Goal: Information Seeking & Learning: Learn about a topic

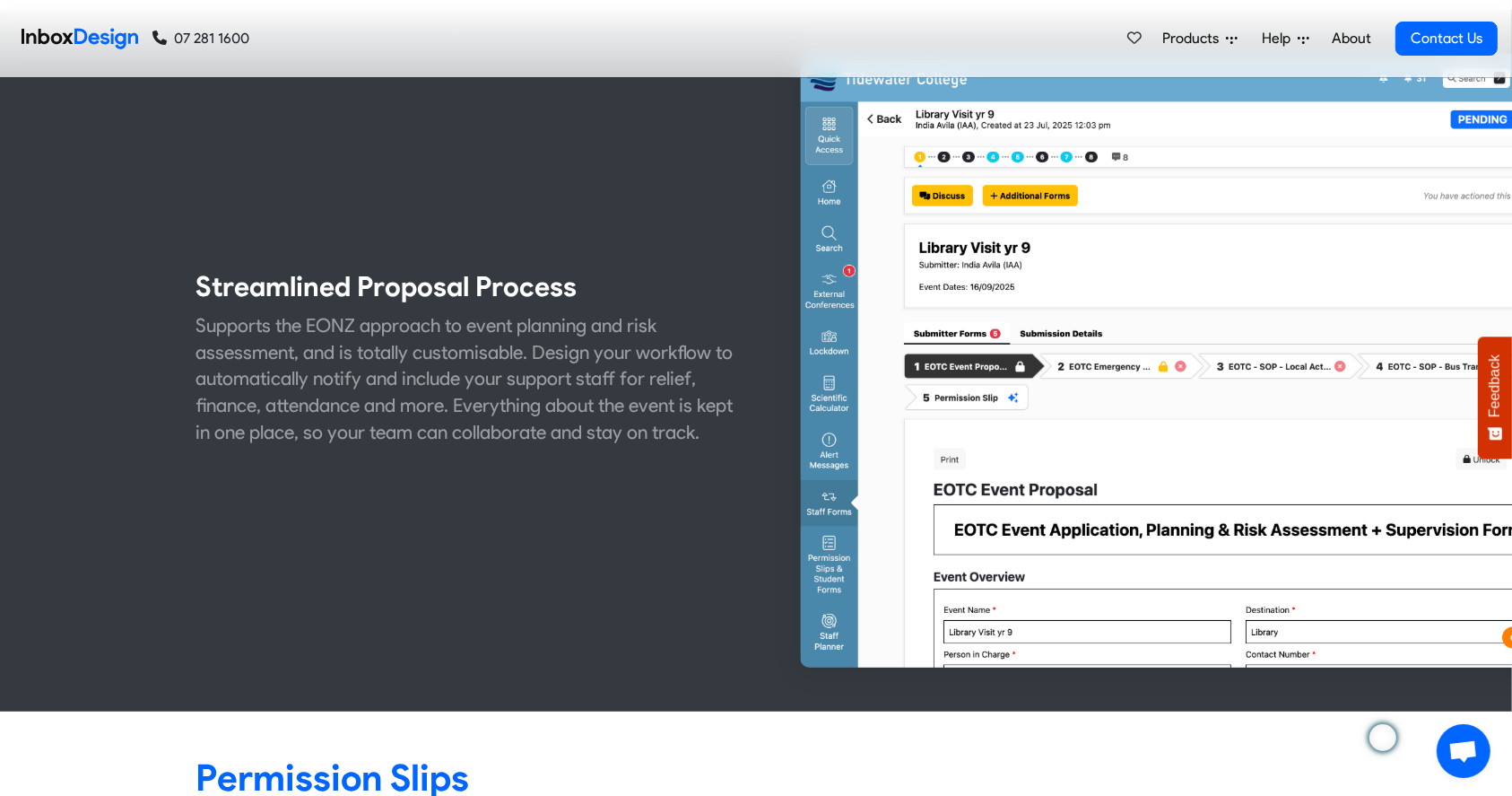
scroll to position [805, 0]
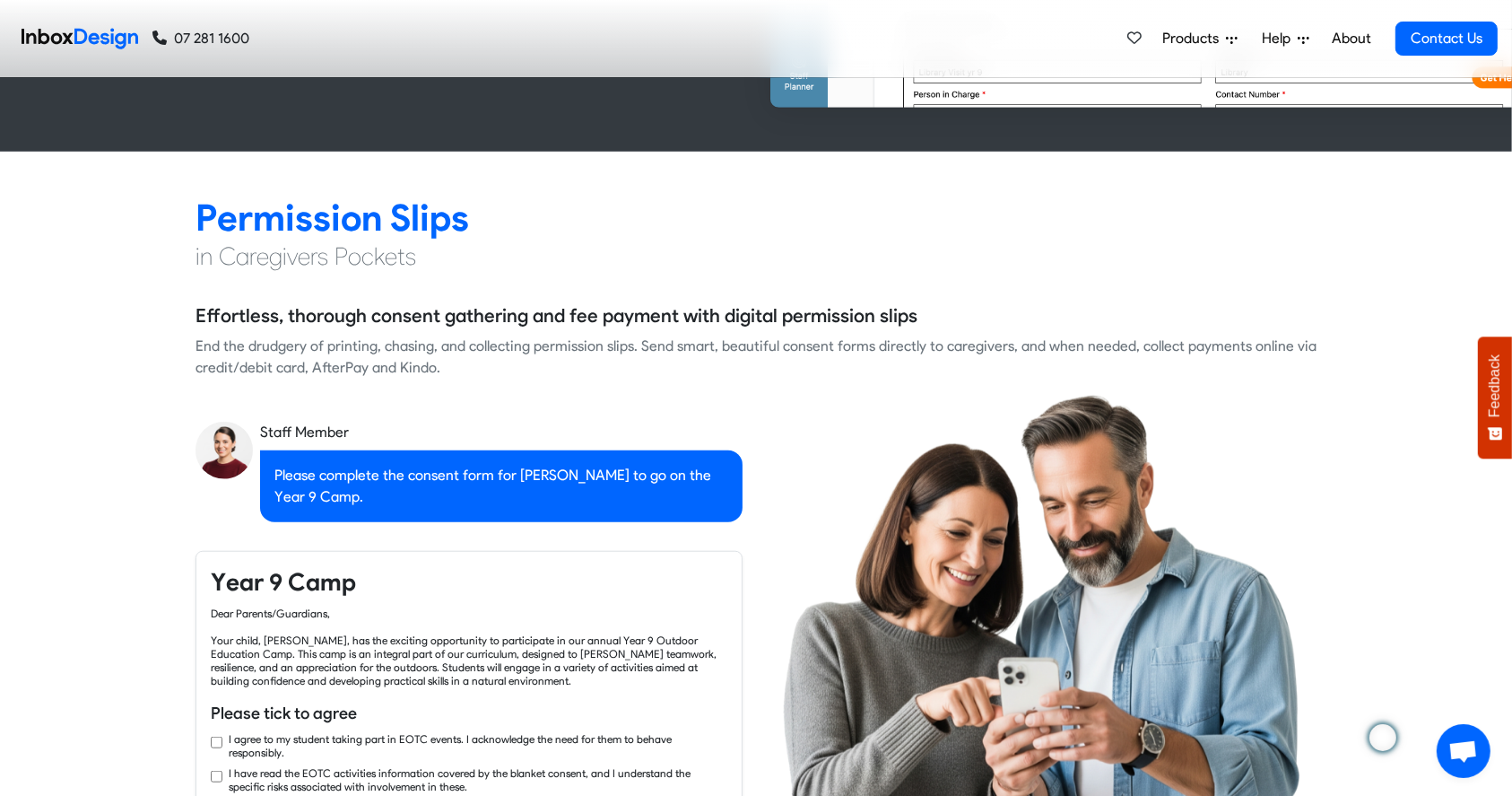
checkbox input "true"
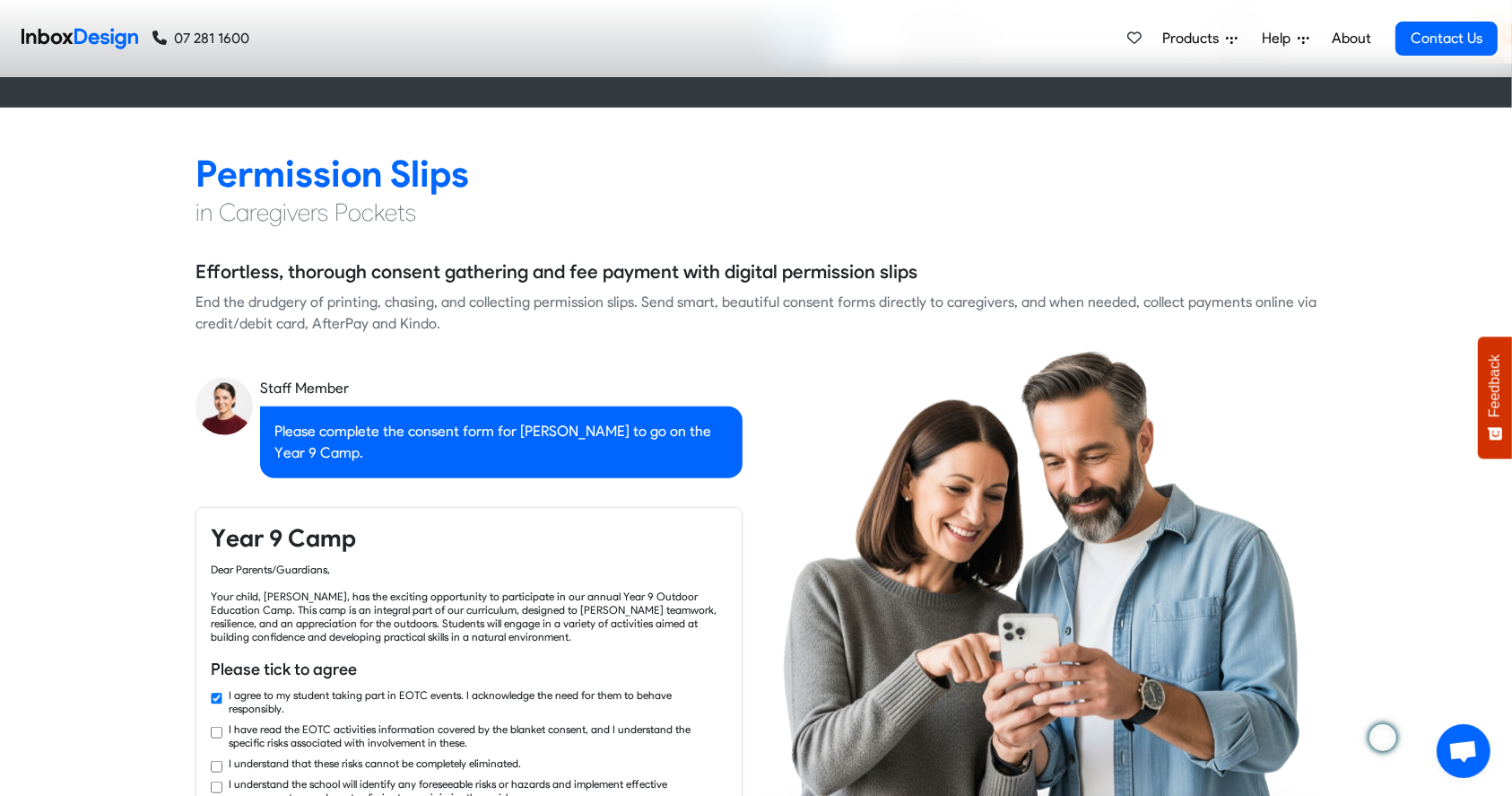
checkbox input "true"
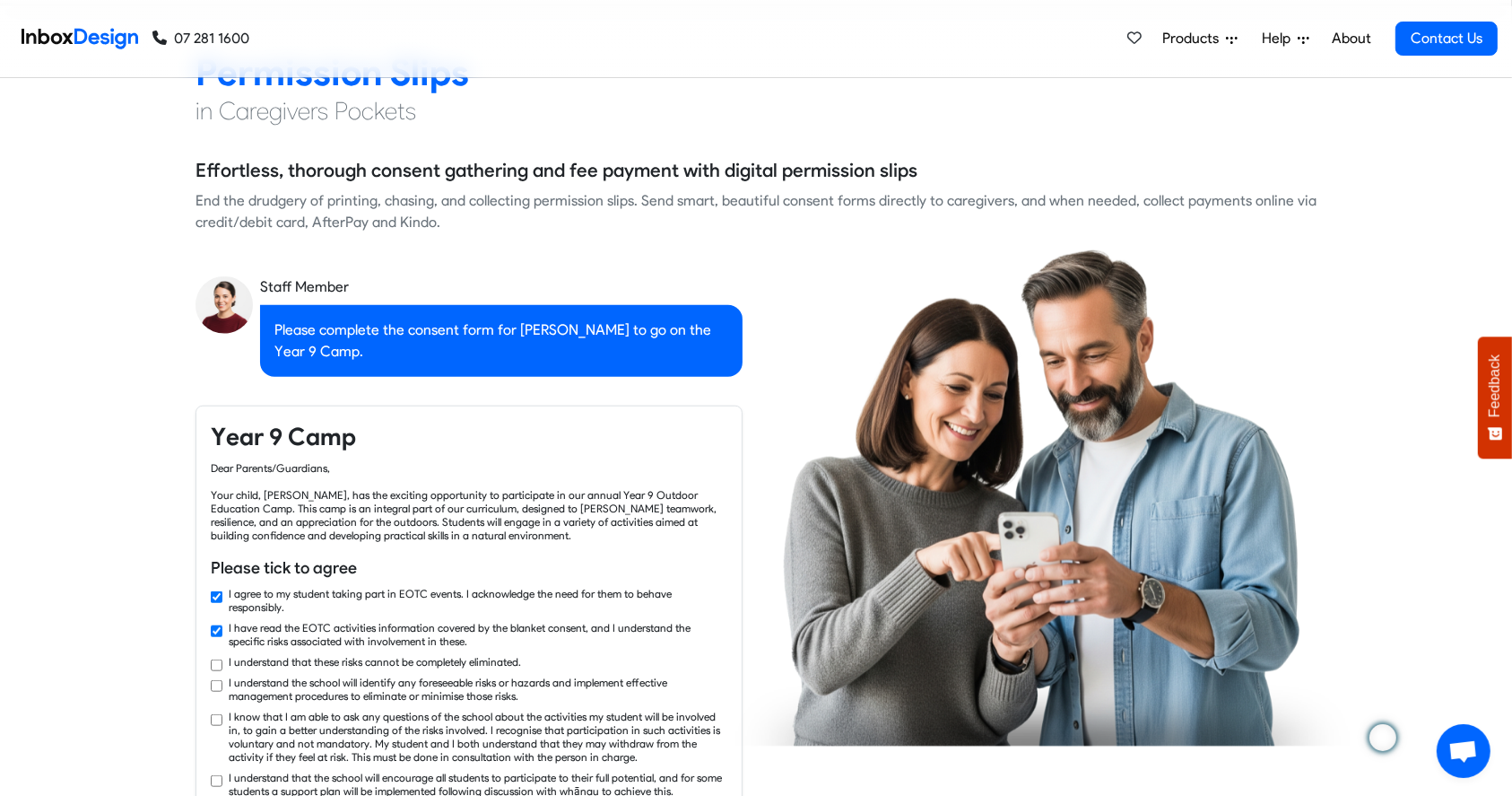
checkbox input "true"
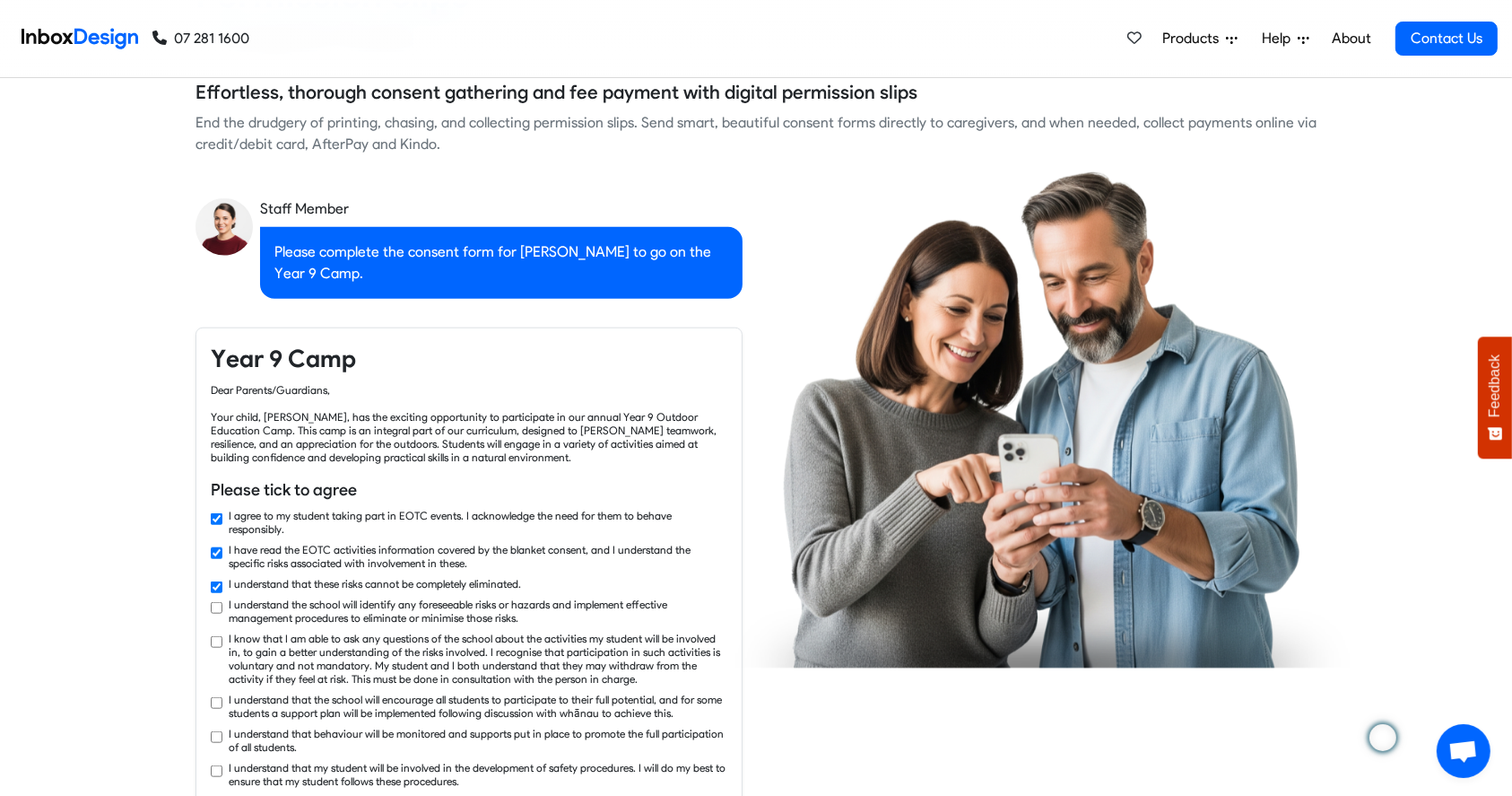
checkbox input "true"
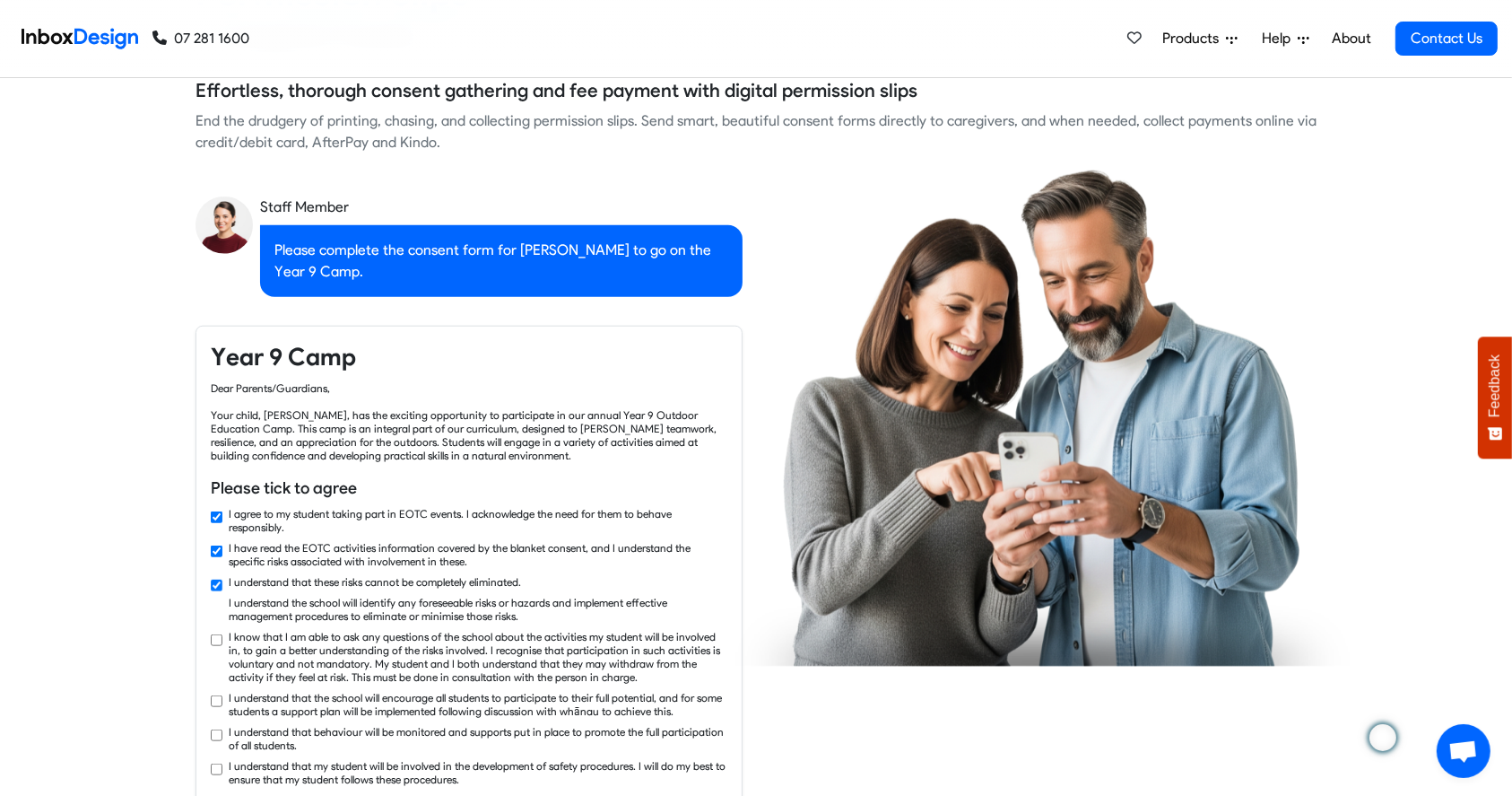
checkbox input "true"
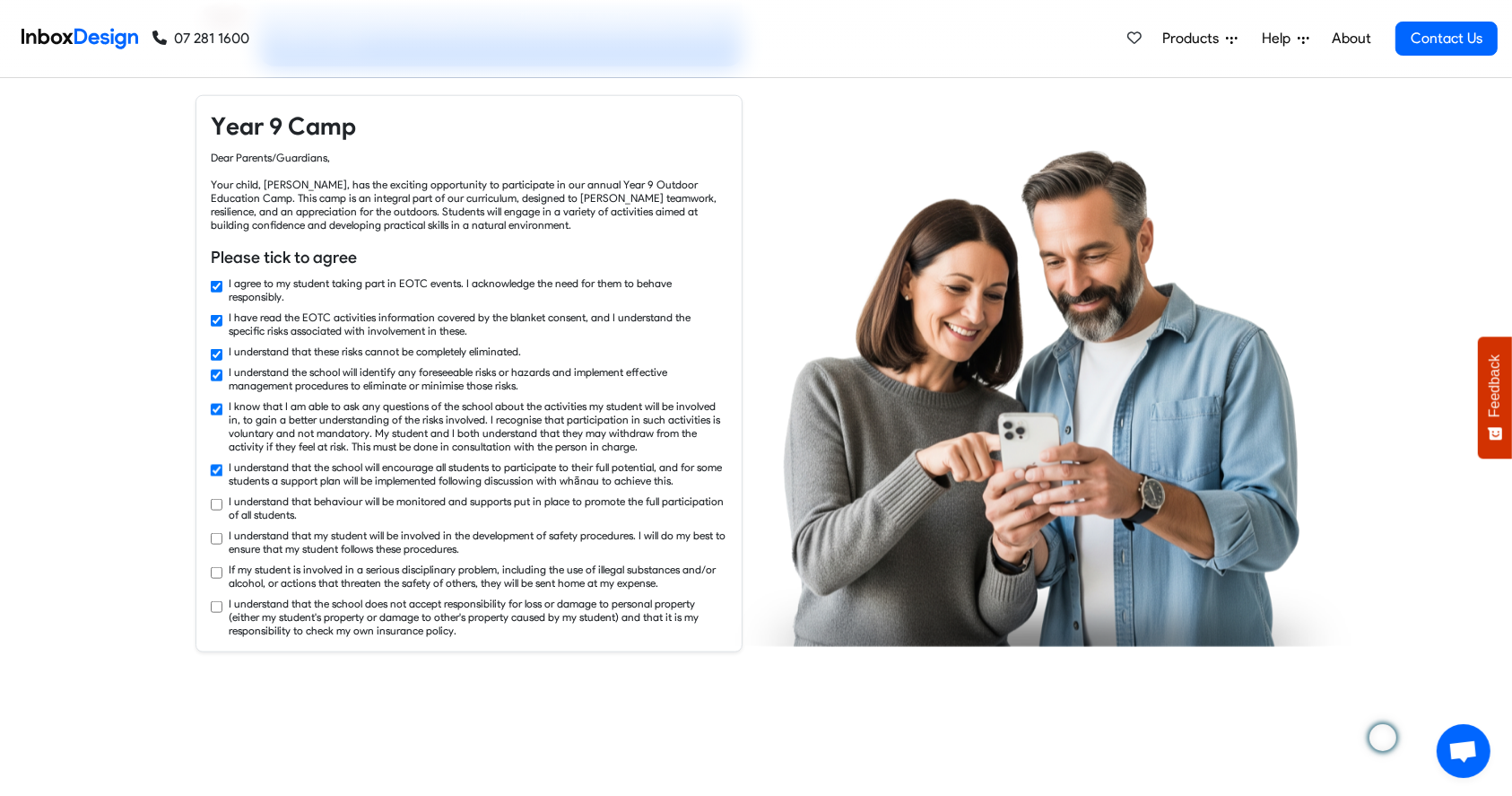
checkbox input "true"
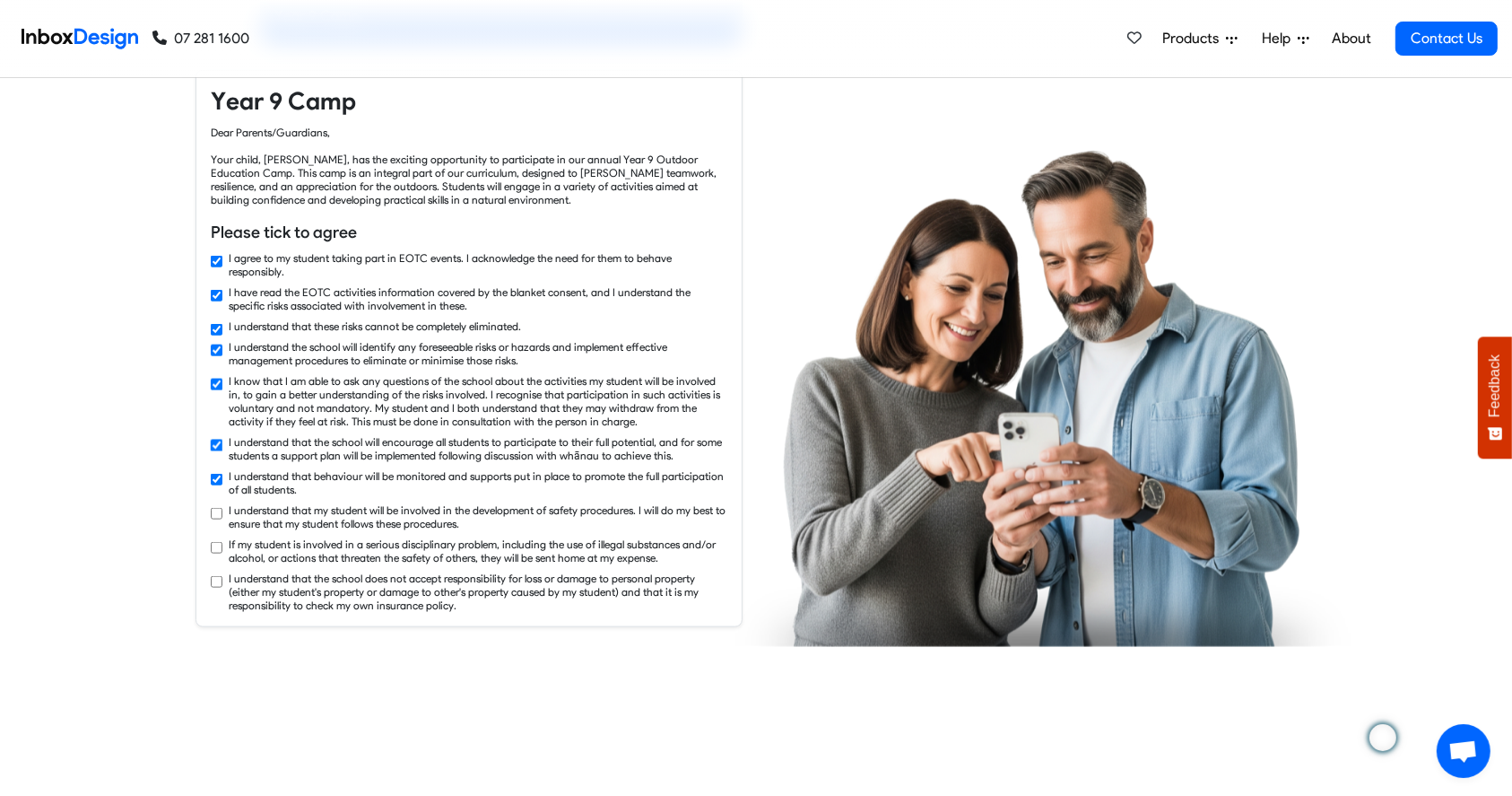
checkbox input "true"
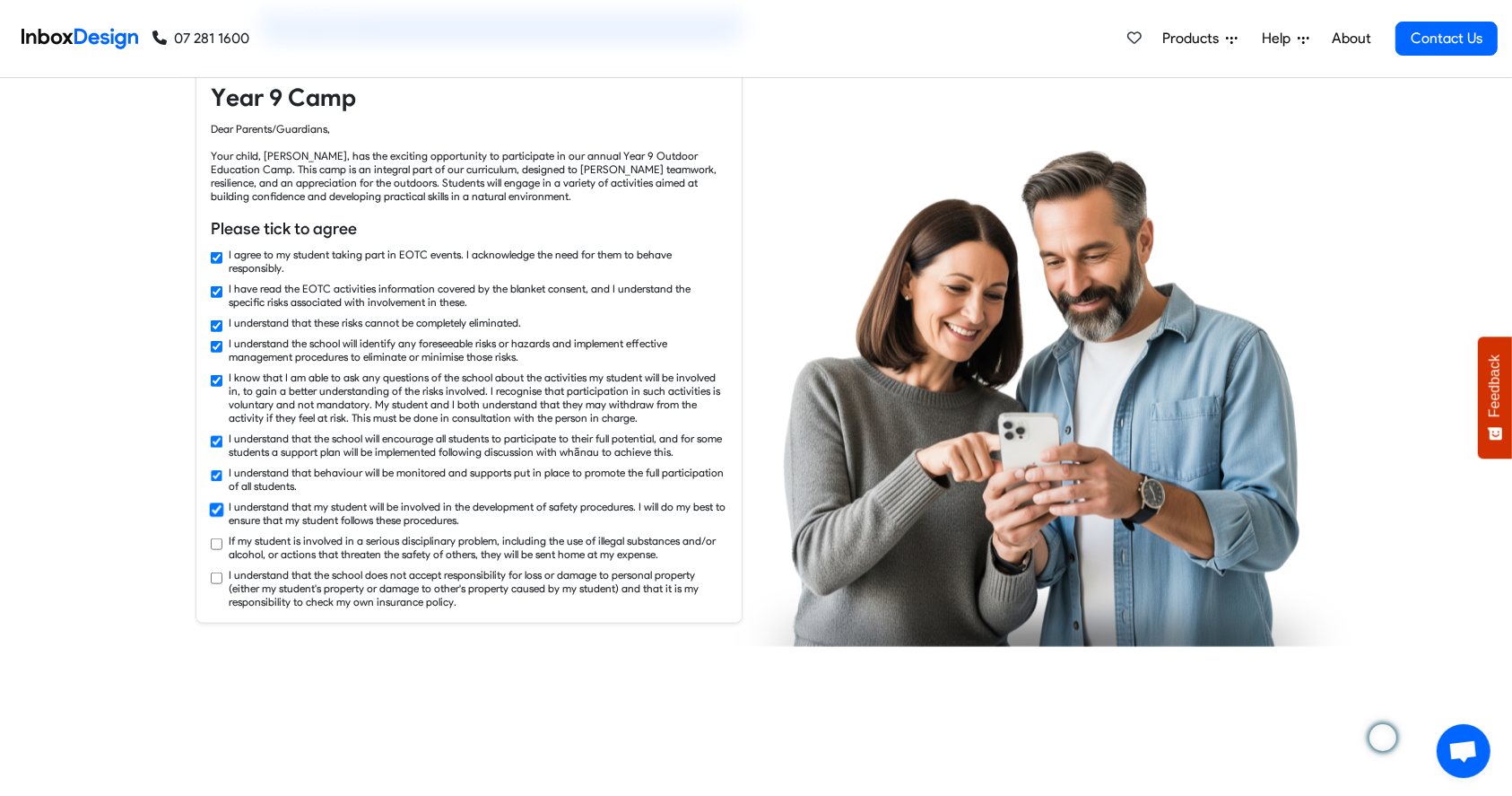
checkbox input "true"
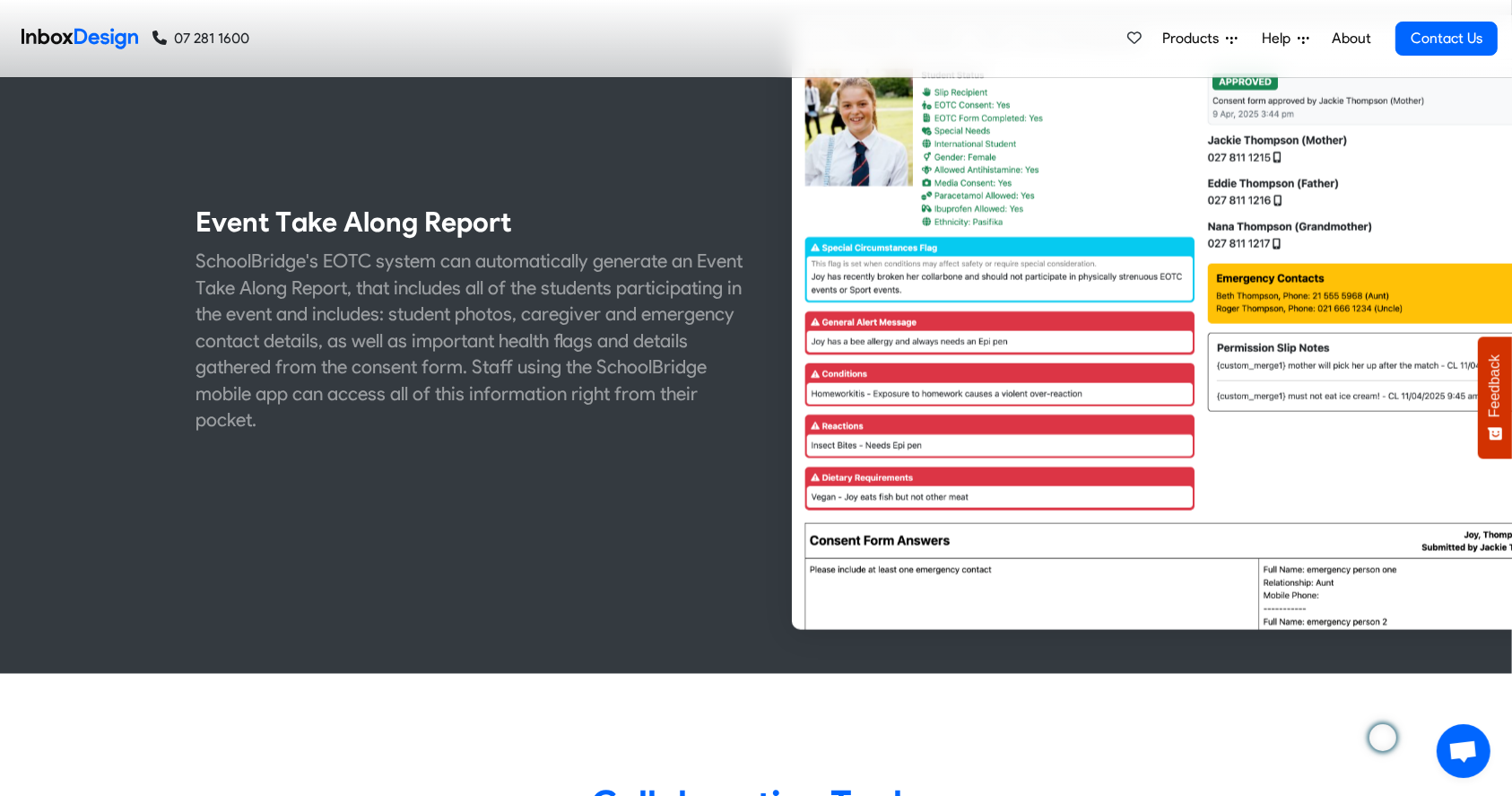
scroll to position [2950, 0]
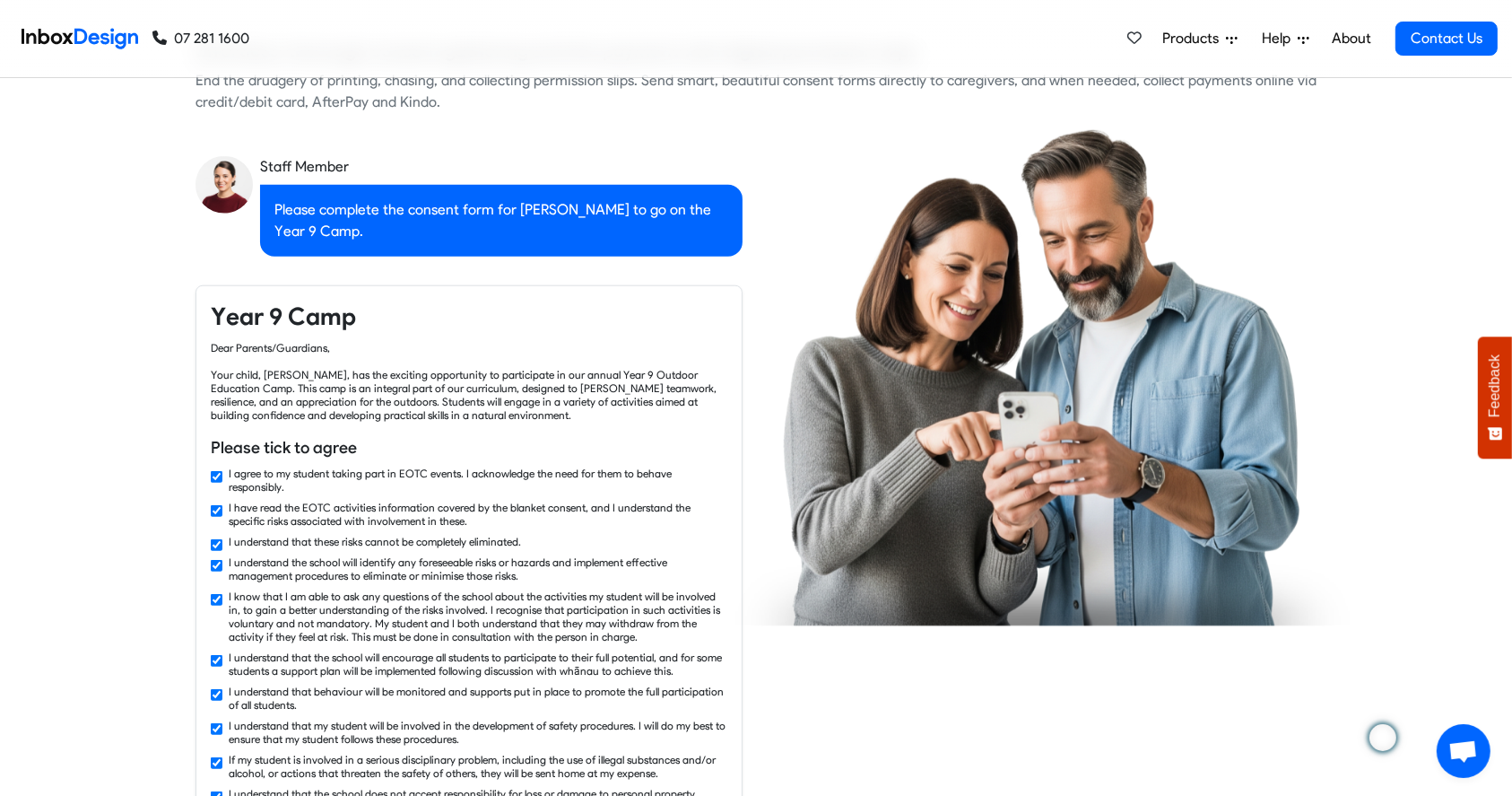
checkbox input "false"
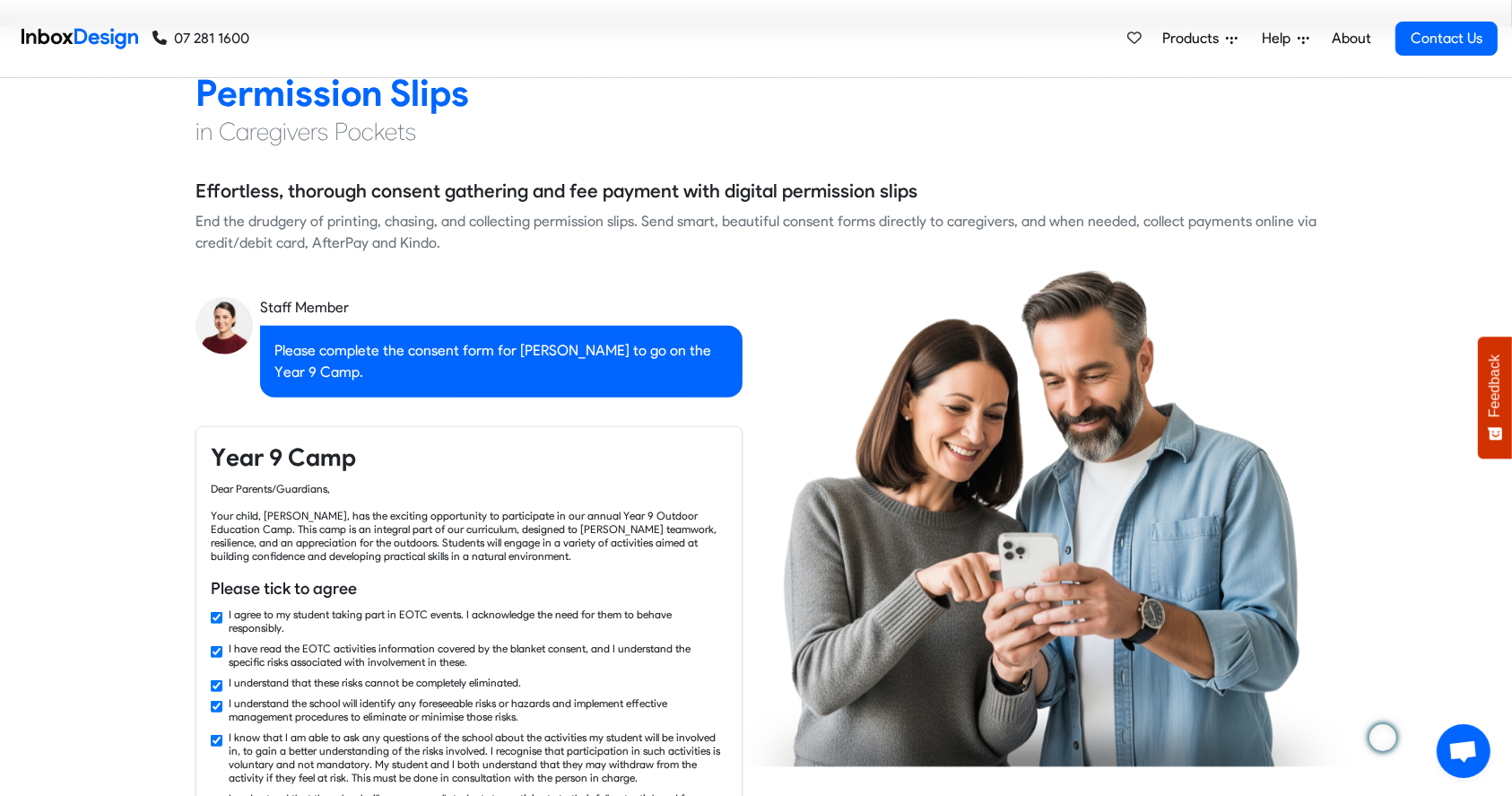
checkbox input "false"
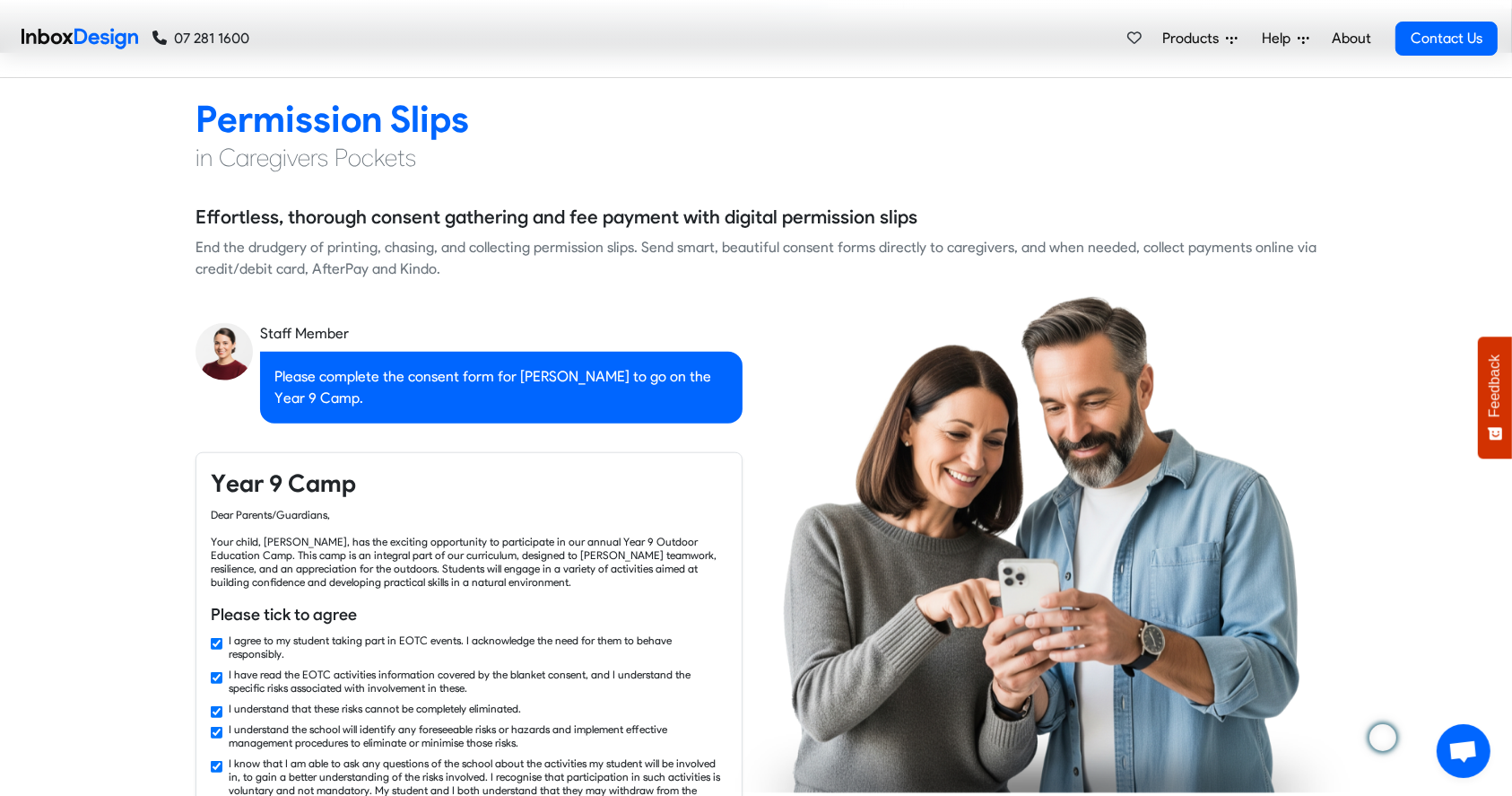
checkbox input "false"
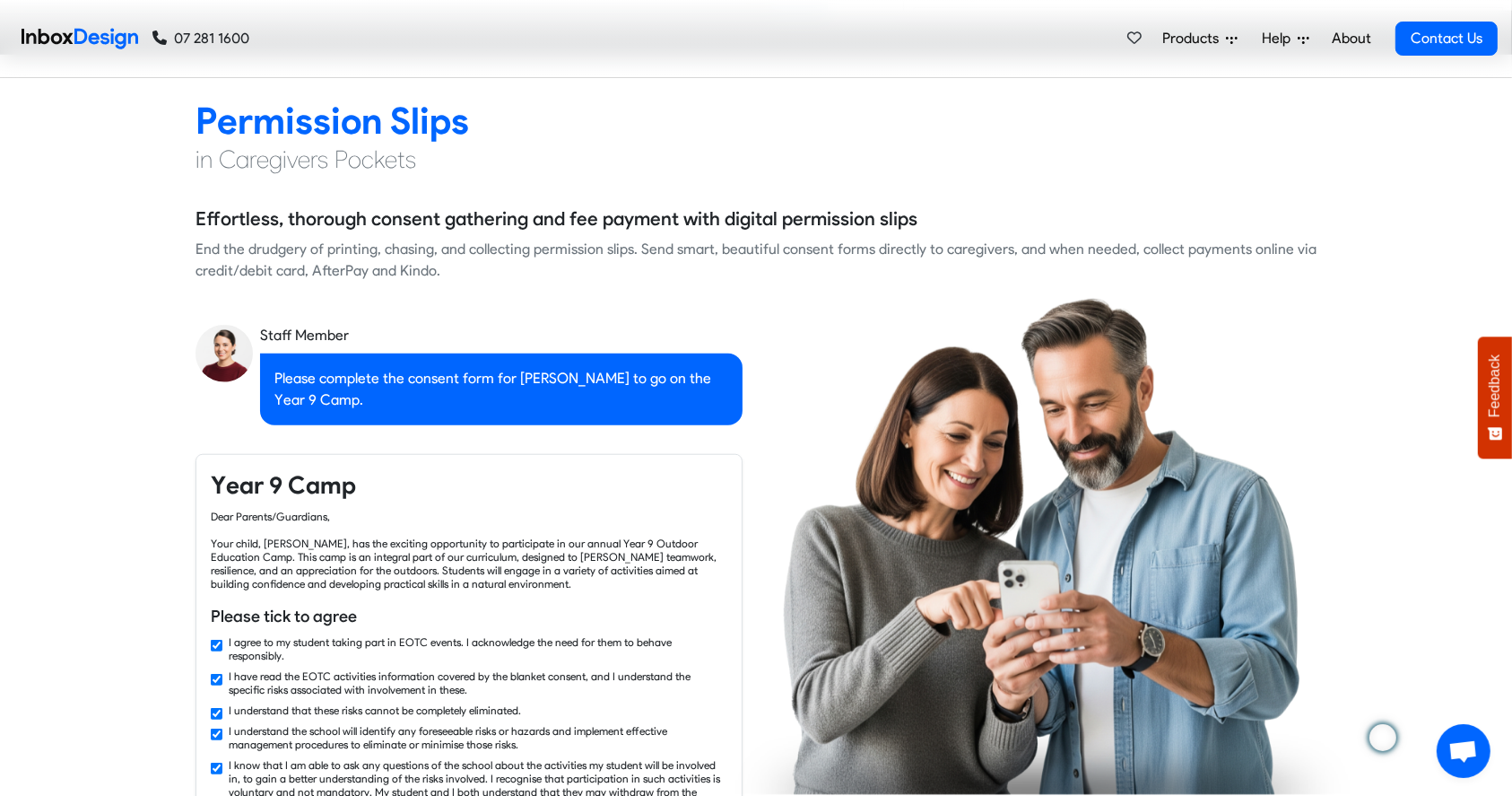
checkbox input "false"
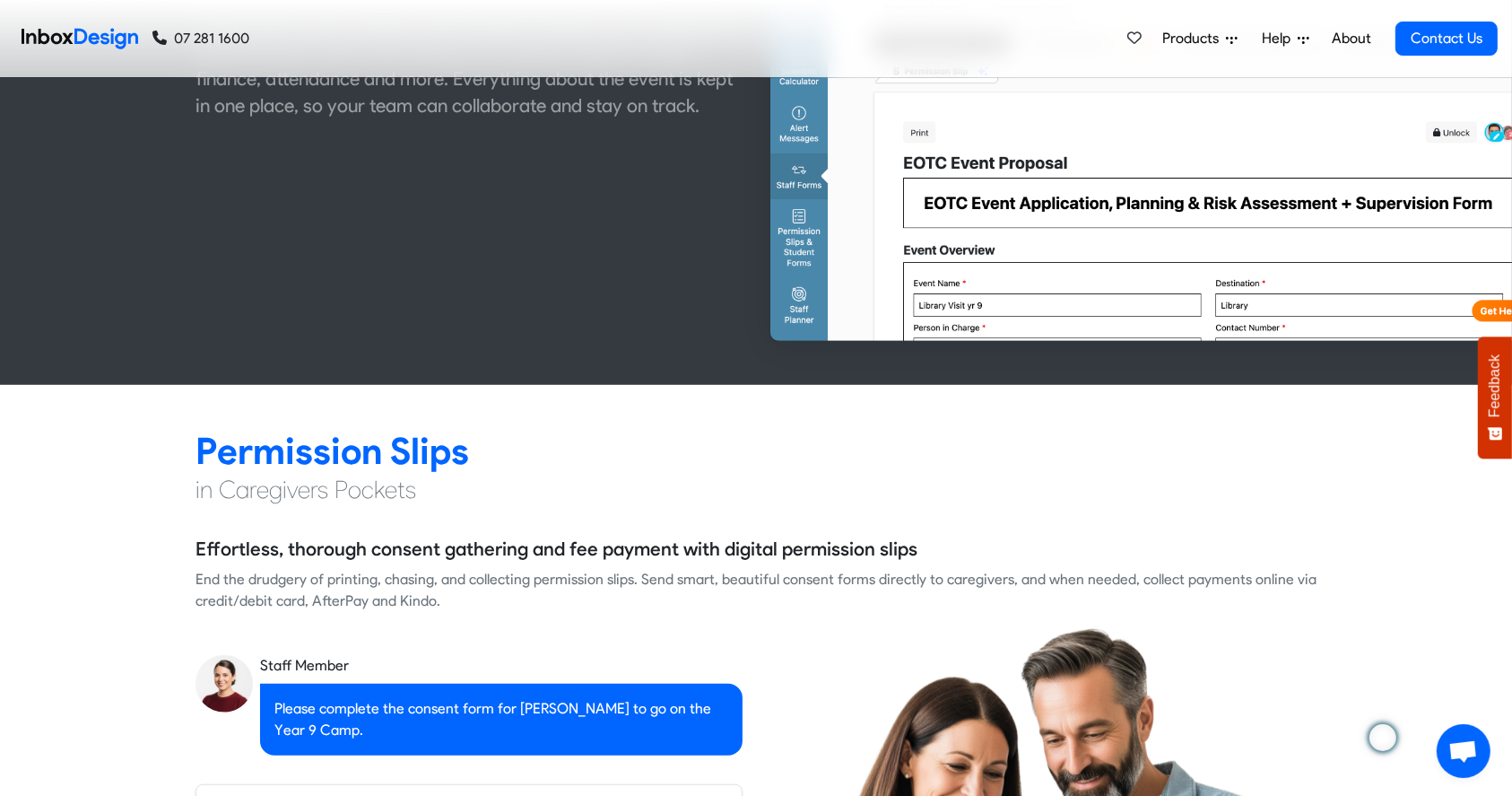
checkbox input "false"
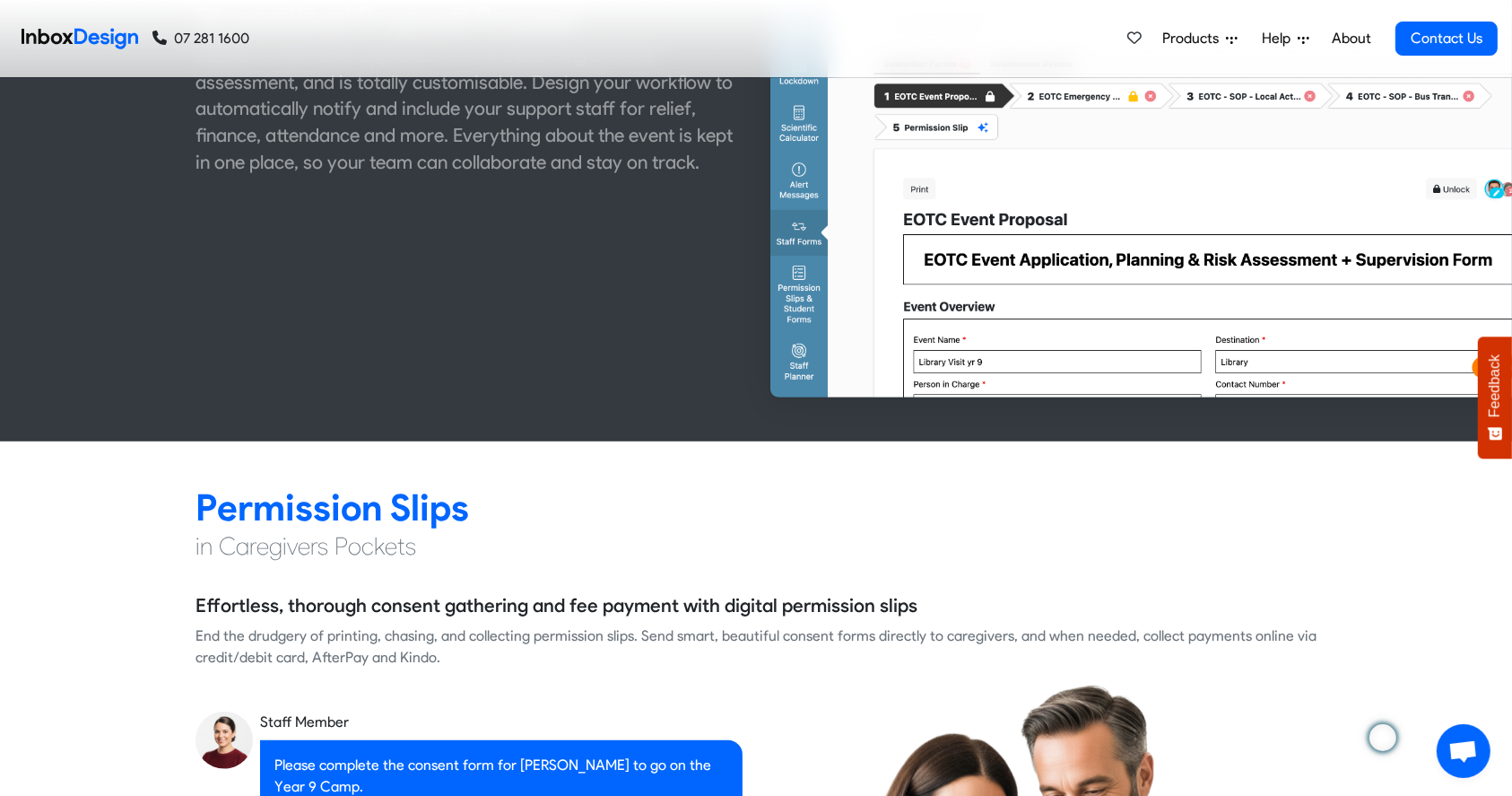
checkbox input "false"
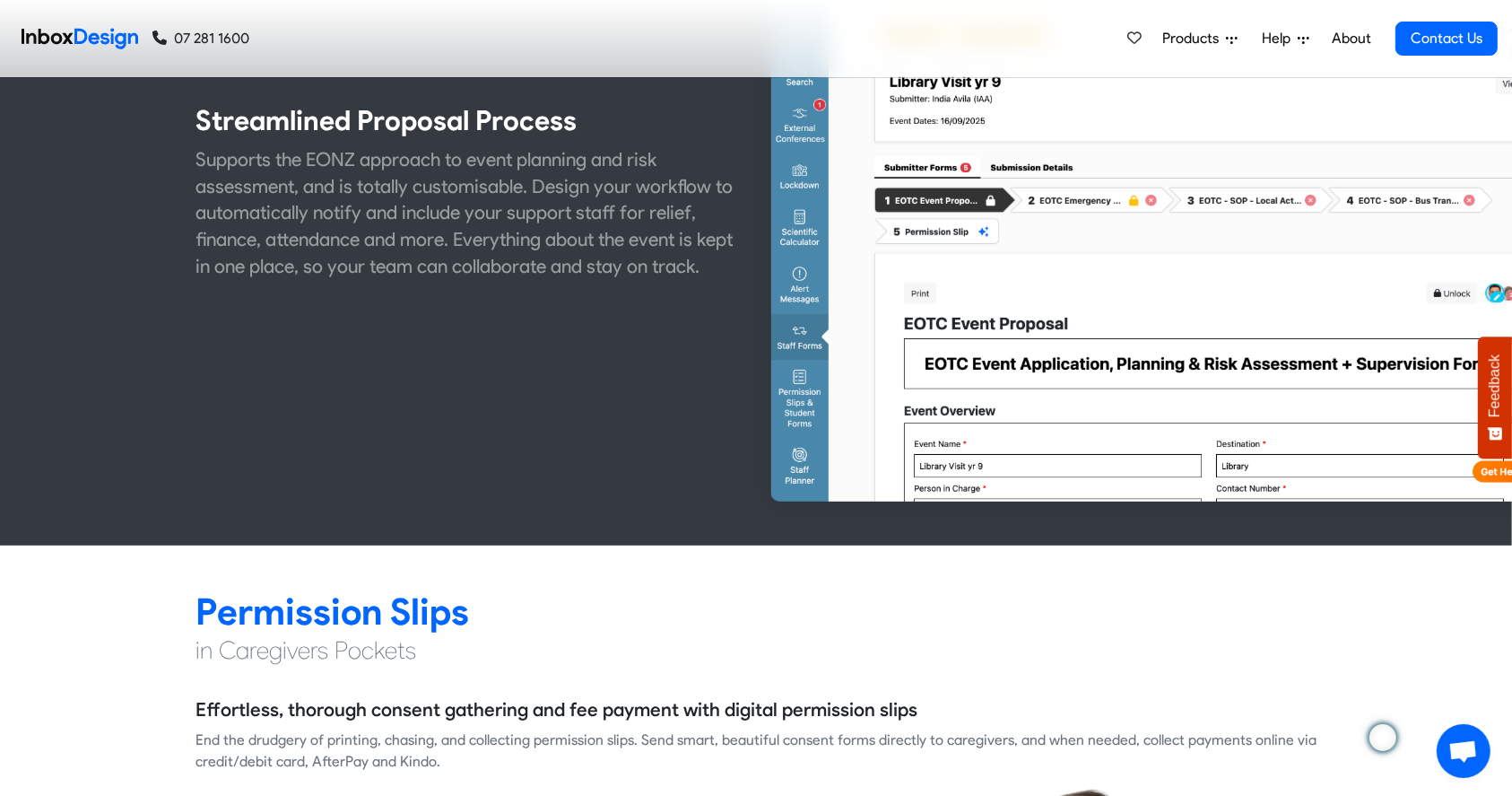
checkbox input "false"
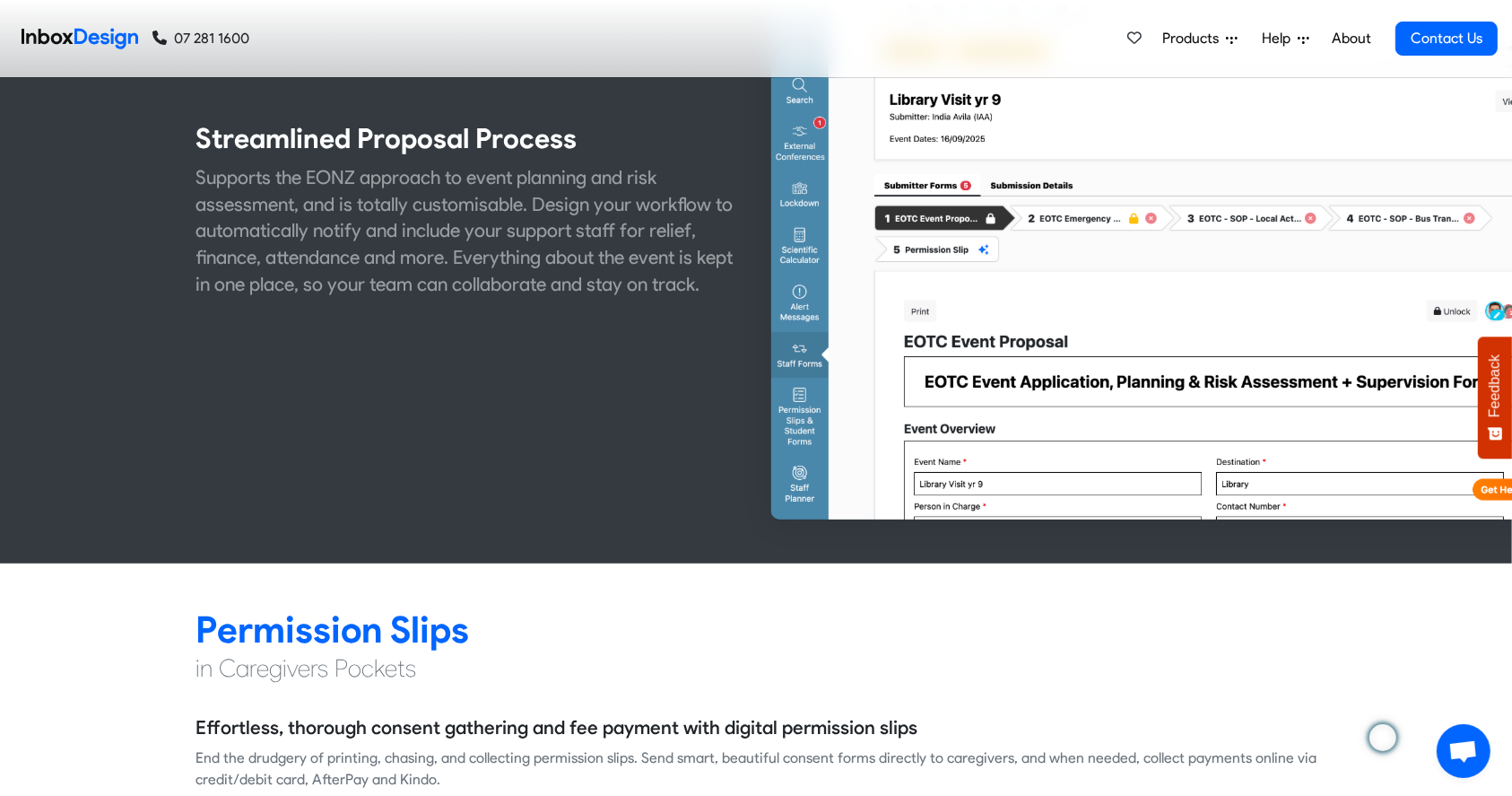
checkbox input "false"
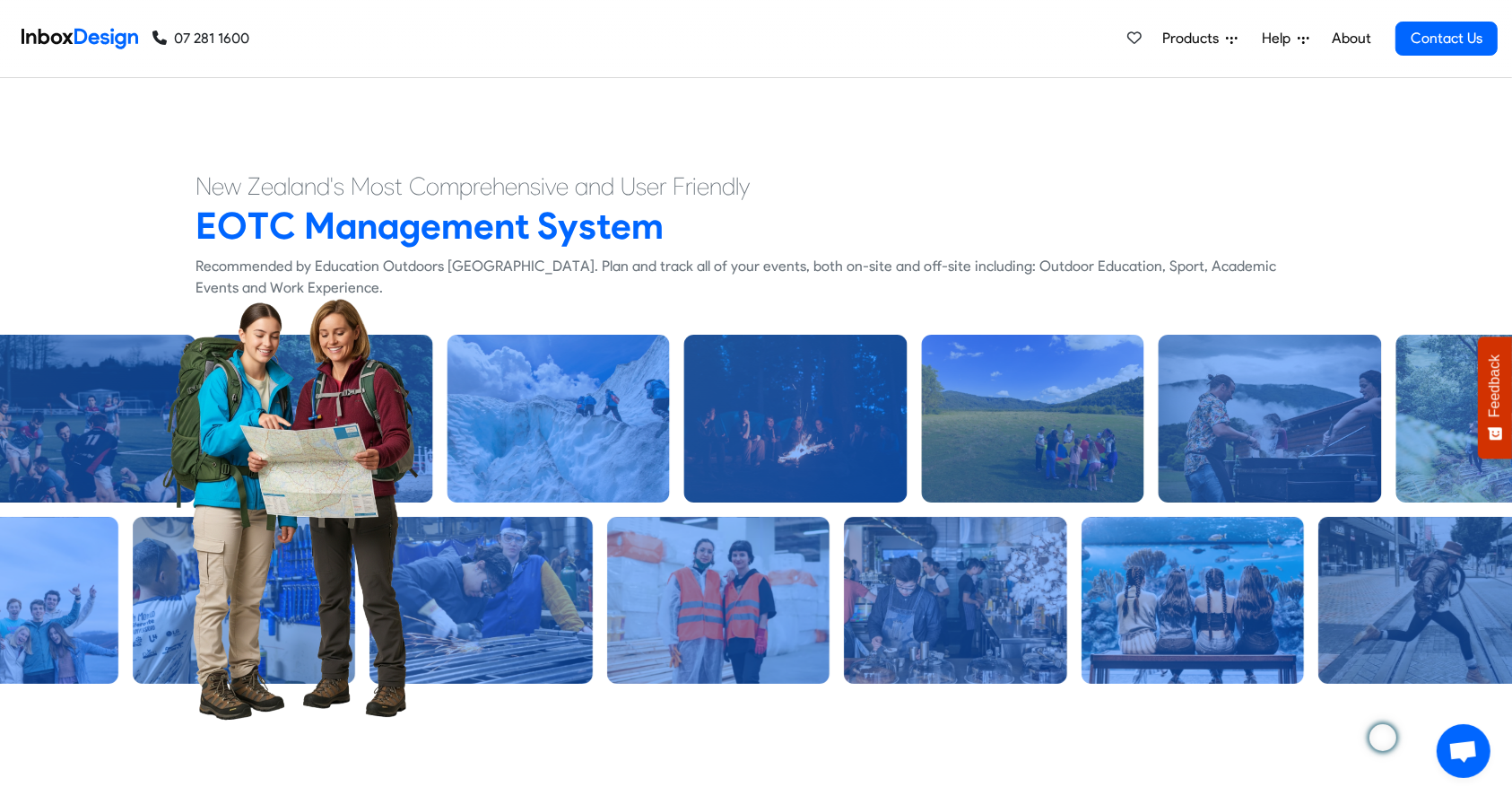
scroll to position [0, 0]
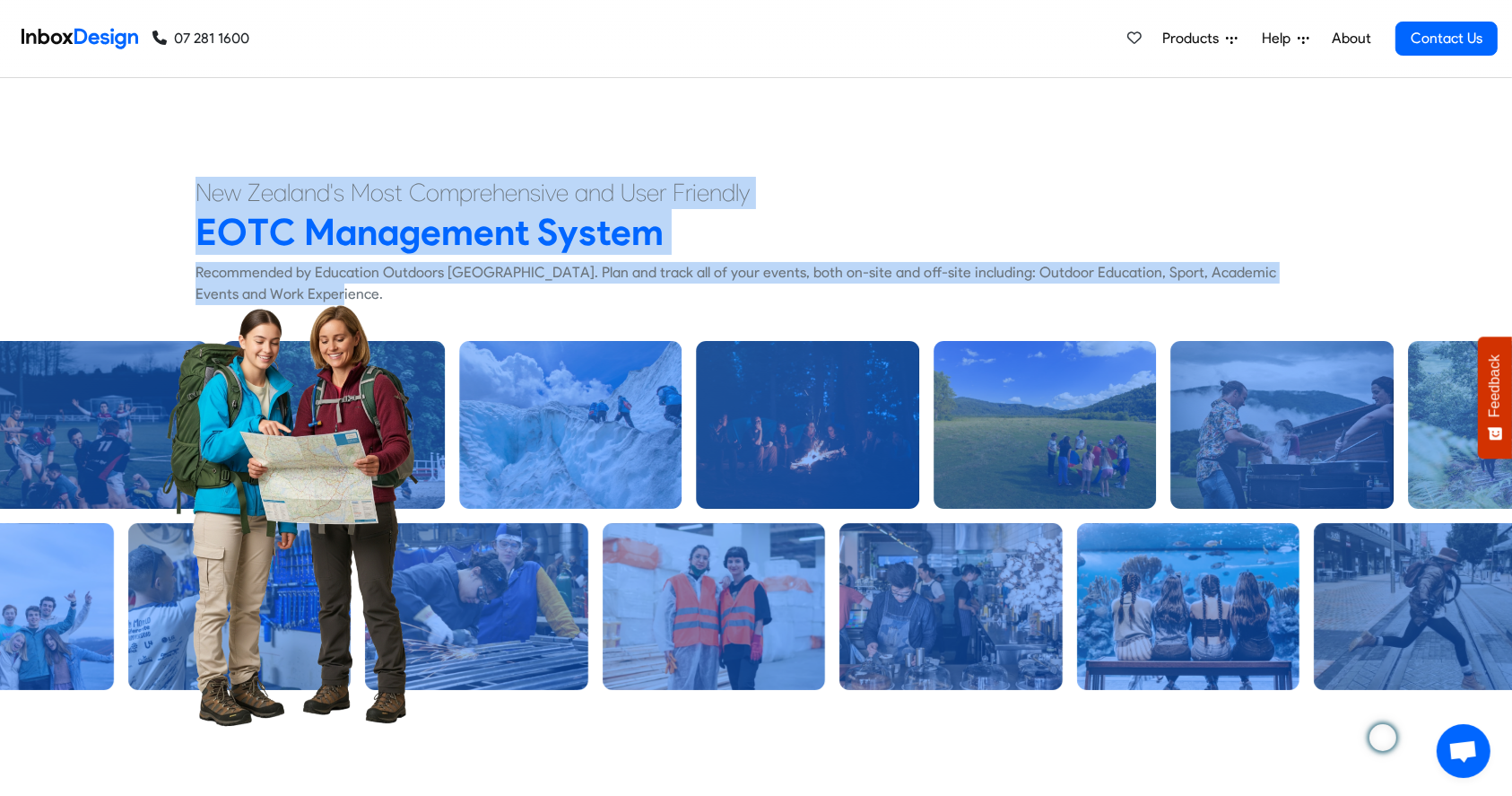
drag, startPoint x: 194, startPoint y: 184, endPoint x: 333, endPoint y: 298, distance: 179.8
click at [333, 298] on div "New Zealand's Most Comprehensive and User Friendly EOTC Management System Recom…" at bounding box center [756, 241] width 1148 height 128
copy div "New Zealand's Most Comprehensive and User Friendly EOTC Management System Recom…"
